Goal: Task Accomplishment & Management: Use online tool/utility

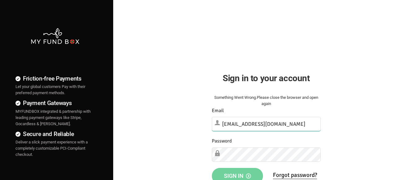
type input "demo@myfundbox.de"
click at [237, 173] on span "Sign in" at bounding box center [237, 175] width 27 height 7
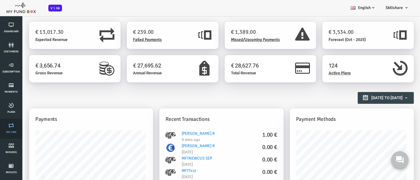
click at [11, 129] on link "Pay Link" at bounding box center [11, 129] width 19 height 20
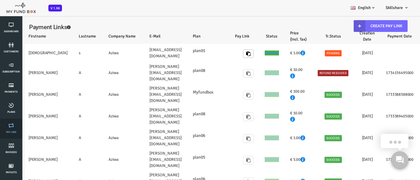
select select "100"
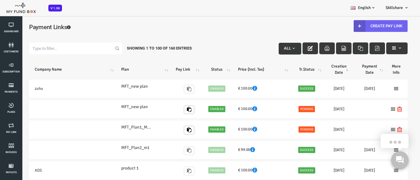
click at [359, 26] on link "Create Pay Link" at bounding box center [364, 26] width 54 height 12
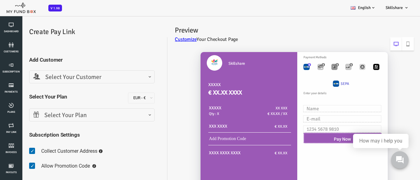
click at [74, 77] on span "Select Your Customer" at bounding box center [74, 77] width 117 height 10
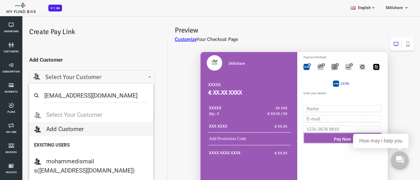
select select "[EMAIL_ADDRESS][DOMAIN_NAME]"
